Goal: Task Accomplishment & Management: Manage account settings

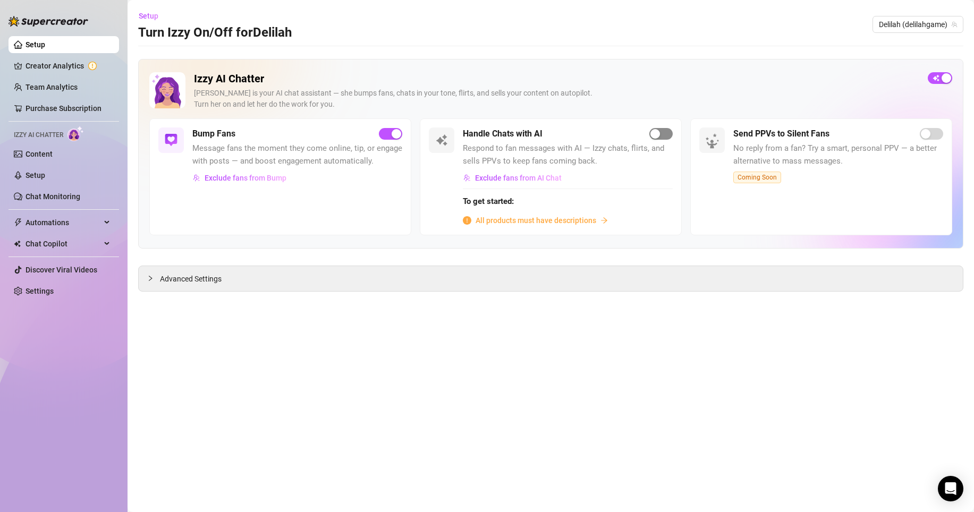
click at [662, 138] on span "button" at bounding box center [660, 134] width 23 height 12
click at [658, 132] on div "button" at bounding box center [655, 134] width 10 height 10
click at [526, 216] on span "All products must have descriptions" at bounding box center [535, 221] width 121 height 12
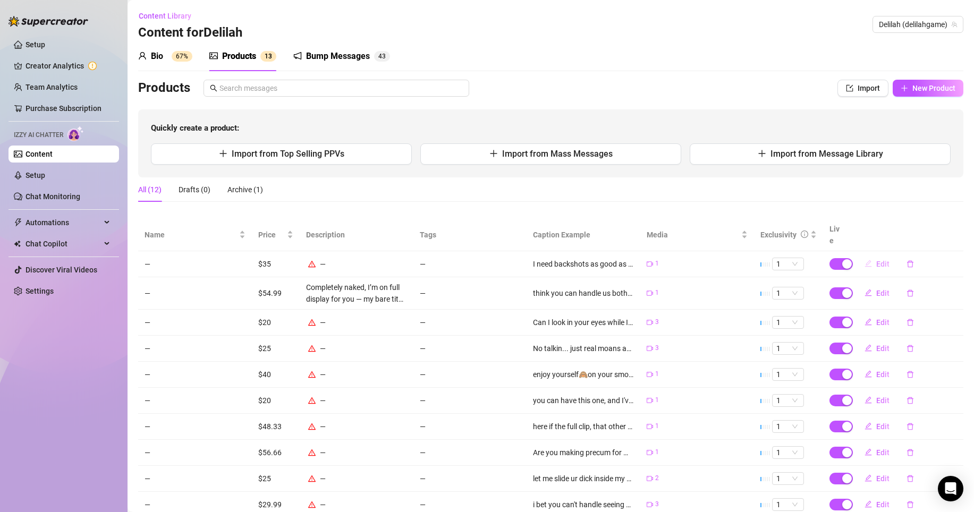
click at [876, 260] on span "Edit" at bounding box center [882, 264] width 13 height 8
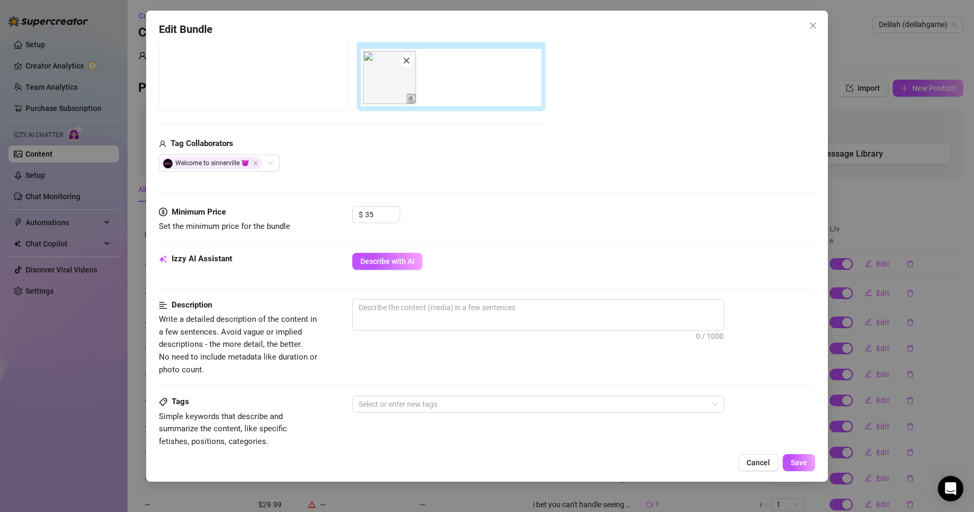
scroll to position [183, 0]
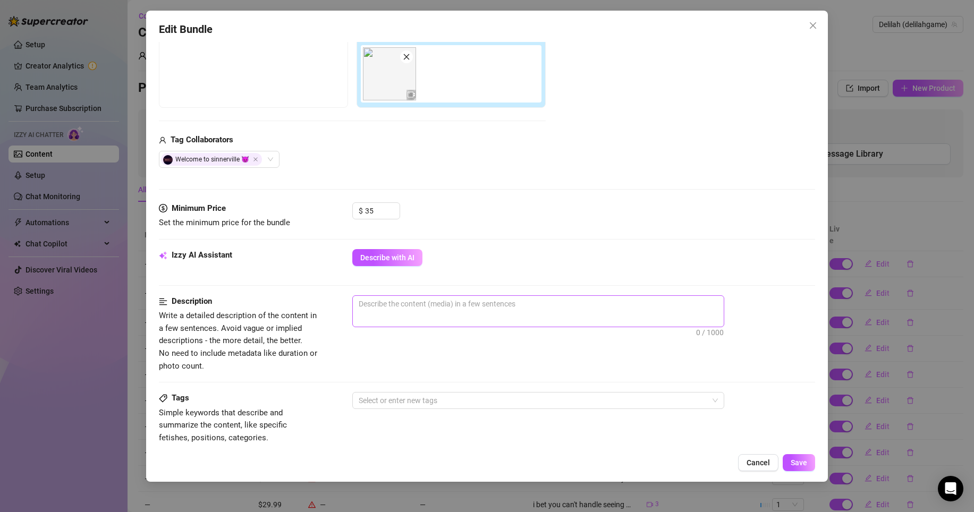
click at [391, 314] on span "0 / 1000" at bounding box center [538, 311] width 372 height 32
click at [397, 303] on textarea at bounding box center [538, 304] width 371 height 16
type textarea "A"
click at [797, 465] on span "Save" at bounding box center [798, 462] width 16 height 8
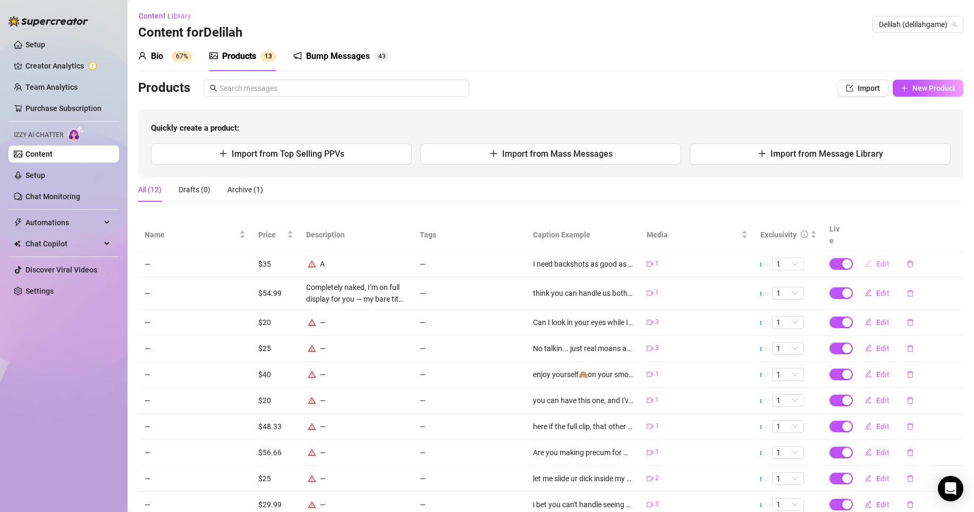
click at [876, 260] on span "Edit" at bounding box center [882, 264] width 13 height 8
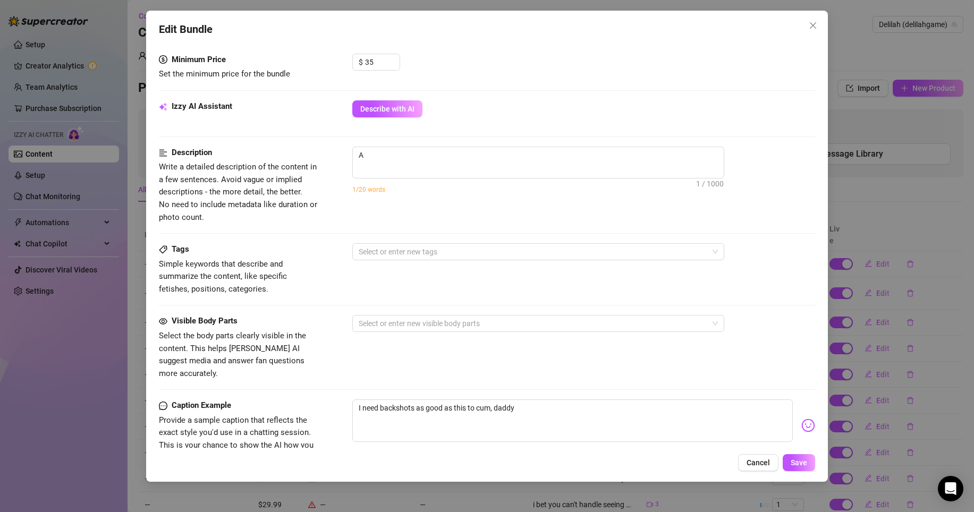
scroll to position [374, 0]
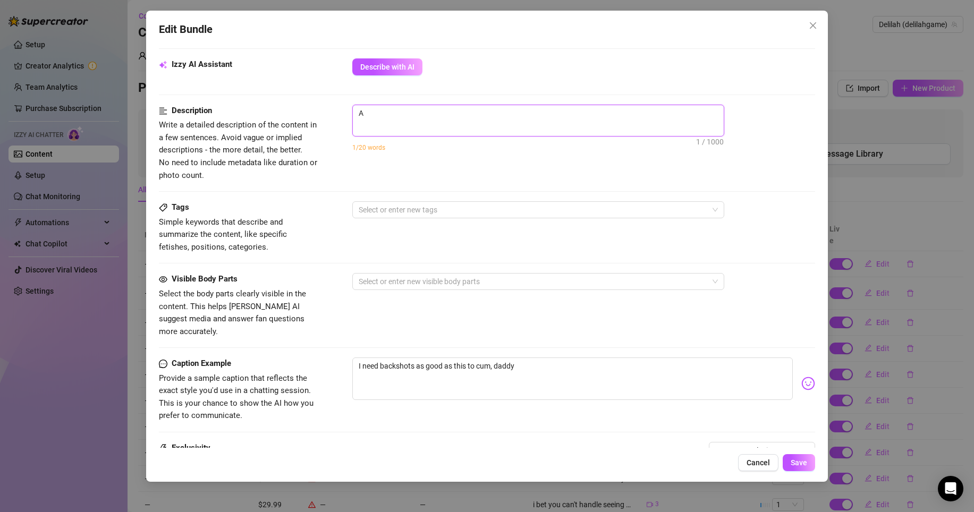
click at [413, 120] on textarea "A" at bounding box center [538, 113] width 371 height 16
type textarea "A"
drag, startPoint x: 380, startPoint y: 121, endPoint x: 361, endPoint y: 121, distance: 19.1
click at [361, 121] on span "A 2 / 1000" at bounding box center [538, 121] width 372 height 32
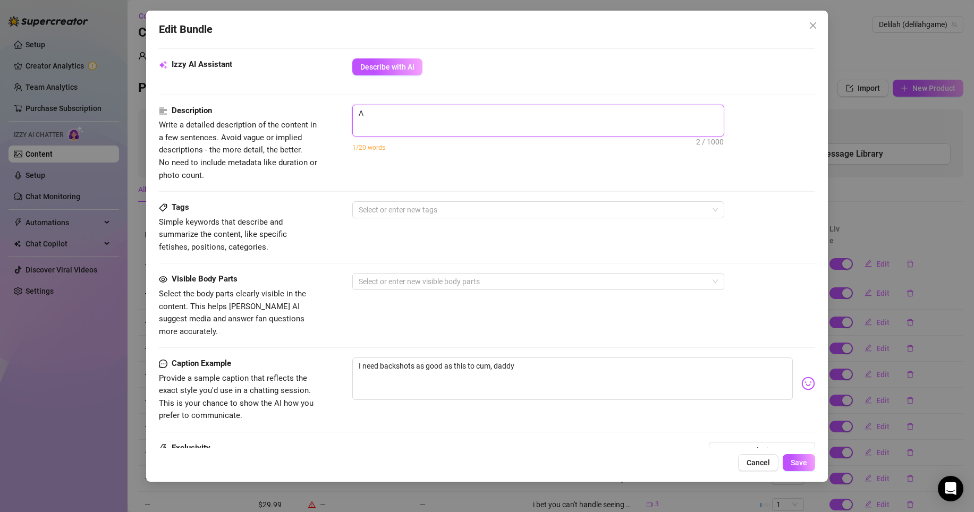
drag, startPoint x: 359, startPoint y: 115, endPoint x: 323, endPoint y: 115, distance: 36.1
click at [323, 115] on div "Description Write a detailed description of the content in a few sentences. Avo…" at bounding box center [487, 143] width 656 height 77
click at [761, 464] on span "Cancel" at bounding box center [757, 462] width 23 height 8
